Goal: Information Seeking & Learning: Learn about a topic

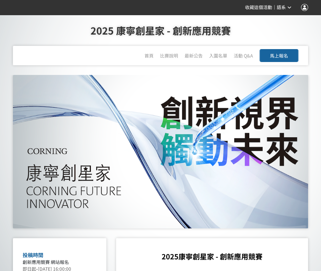
click at [285, 8] on span "語系" at bounding box center [281, 7] width 9 height 5
click at [303, 6] on div at bounding box center [160, 135] width 321 height 271
click at [306, 8] on div at bounding box center [304, 7] width 7 height 7
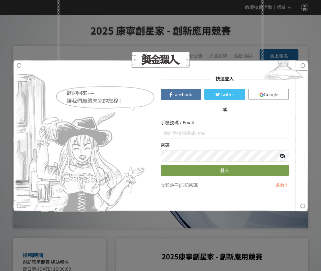
click at [265, 93] on span "Google" at bounding box center [271, 94] width 14 height 5
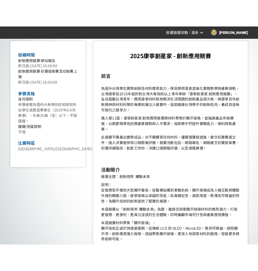
scroll to position [226, 0]
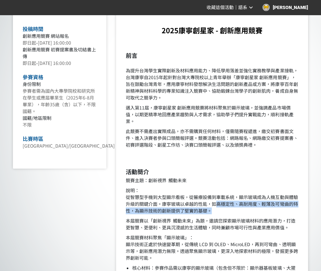
drag, startPoint x: 216, startPoint y: 205, endPoint x: 221, endPoint y: 208, distance: 6.1
click at [221, 208] on p "說明： 從智慧型手機到大型顯示看板，從醫療設備到車載系統，顯示玻璃成為人機互動與體驗升級的關鍵介面。康寧玻璃以卓越的性能，如高穩定性、高耐用度、輕薄及可彎曲的…" at bounding box center [212, 200] width 173 height 27
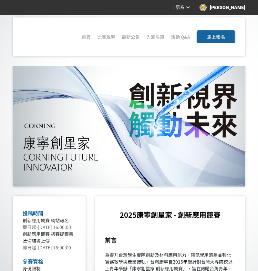
scroll to position [0, 0]
